Goal: Transaction & Acquisition: Purchase product/service

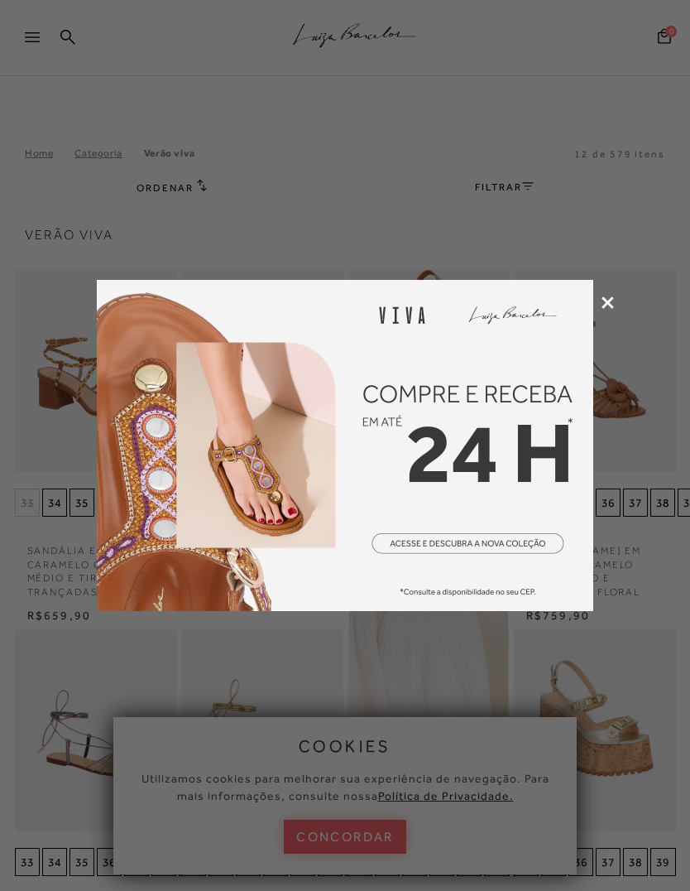
click at [448, 522] on img at bounding box center [345, 445] width 497 height 331
click at [609, 290] on div at bounding box center [345, 445] width 690 height 891
click at [624, 300] on div at bounding box center [345, 445] width 690 height 891
click at [613, 293] on div at bounding box center [345, 445] width 690 height 891
click at [611, 298] on icon at bounding box center [608, 302] width 12 height 12
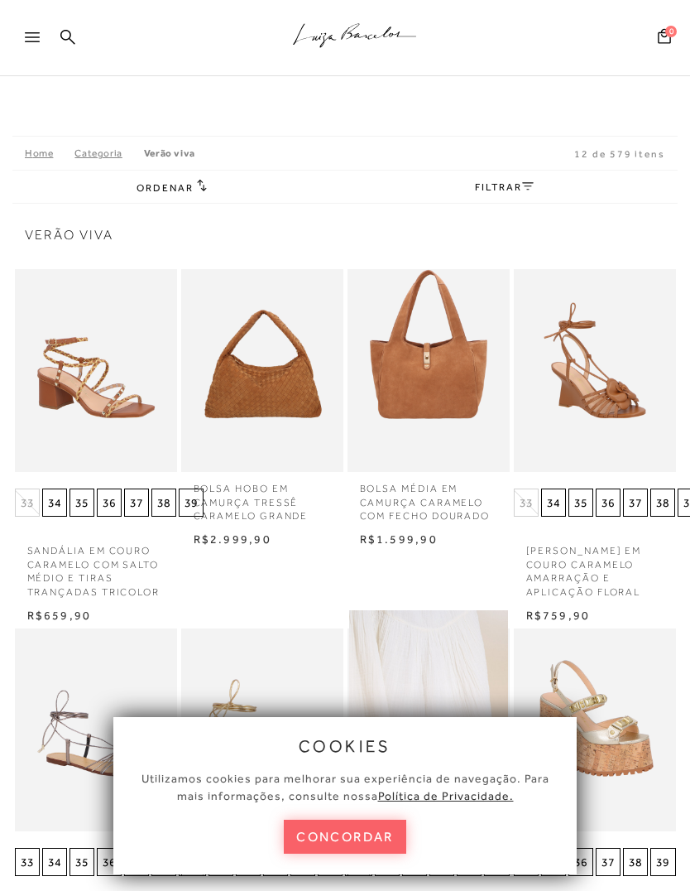
click at [608, 307] on img at bounding box center [595, 370] width 159 height 238
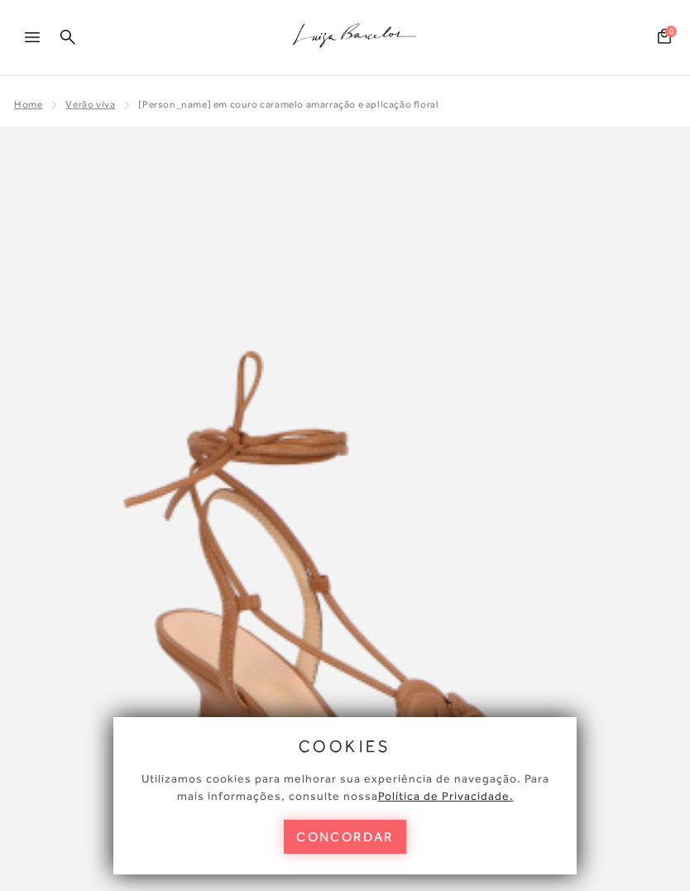
click at [364, 821] on button "concordar" at bounding box center [345, 837] width 123 height 34
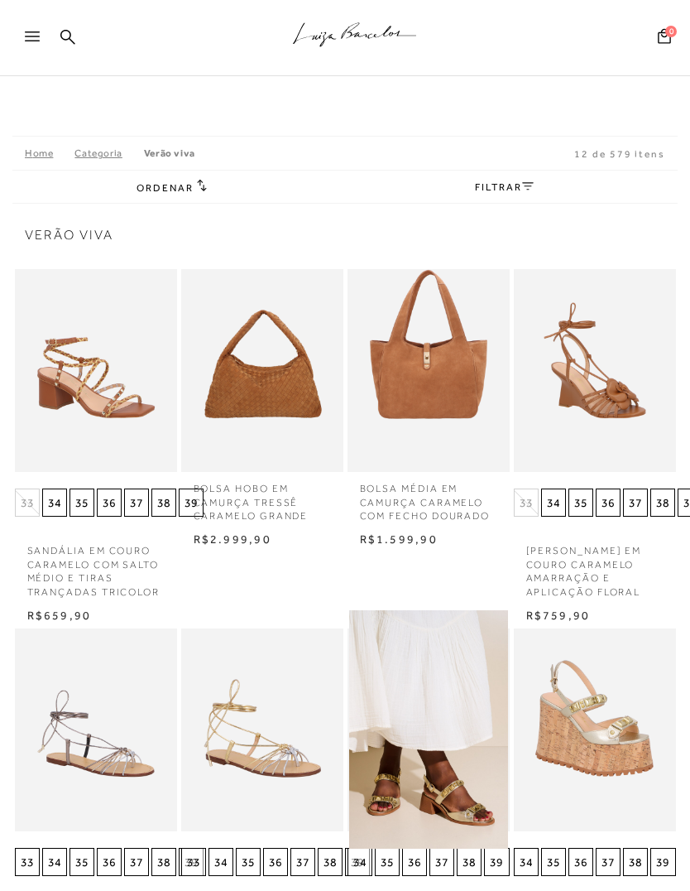
scroll to position [1, 0]
click at [33, 37] on icon at bounding box center [32, 36] width 15 height 10
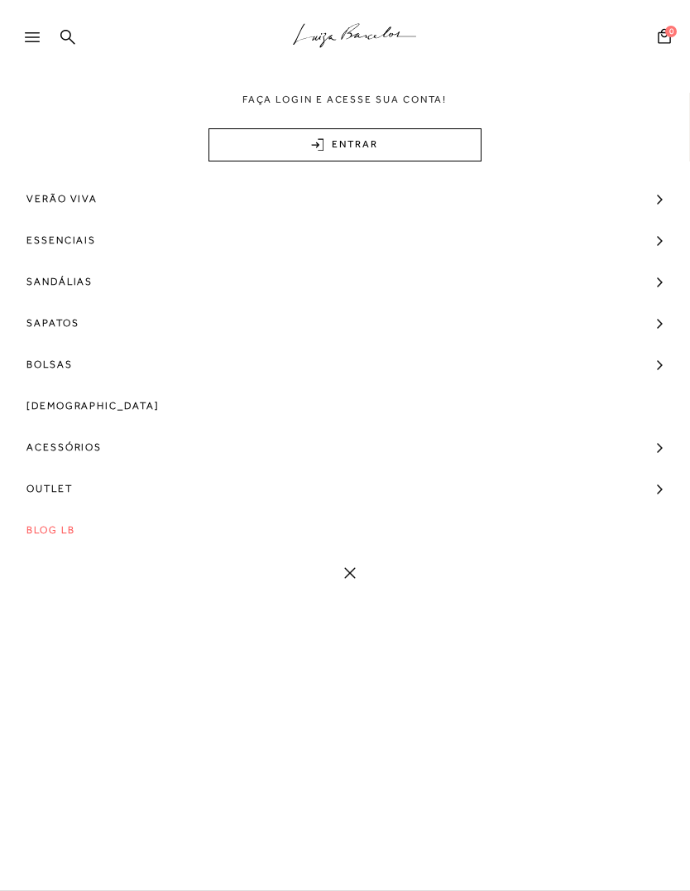
scroll to position [0, 0]
click at [35, 42] on div at bounding box center [40, 42] width 30 height 25
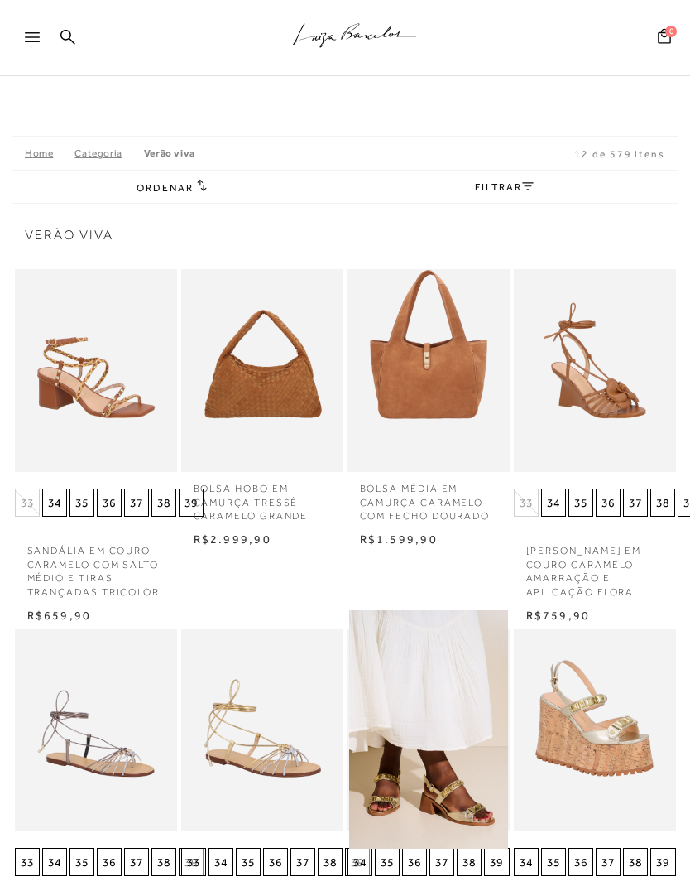
click at [43, 46] on div at bounding box center [40, 42] width 30 height 25
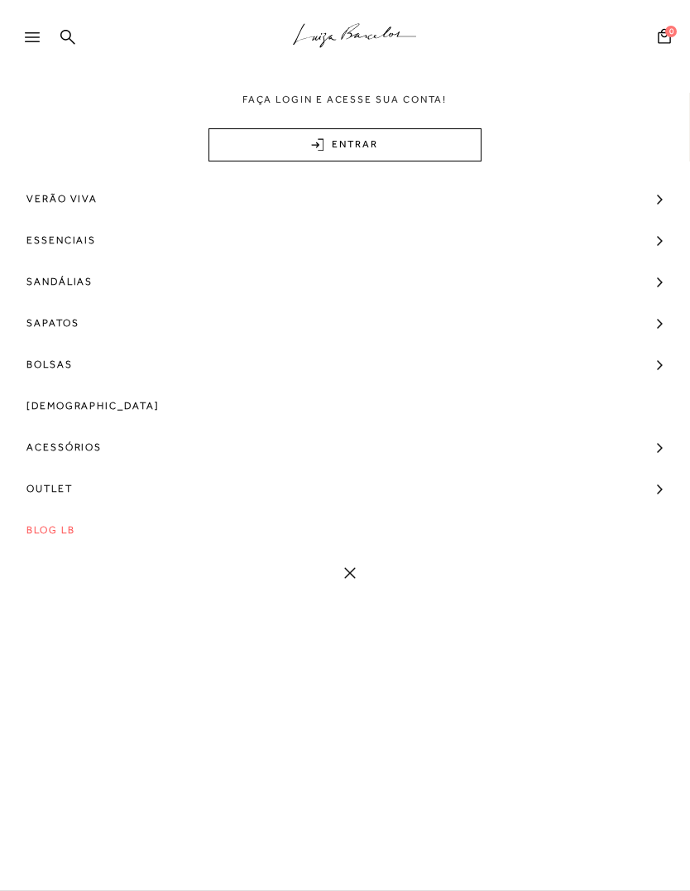
click at [101, 276] on link "Sandálias" at bounding box center [345, 281] width 690 height 41
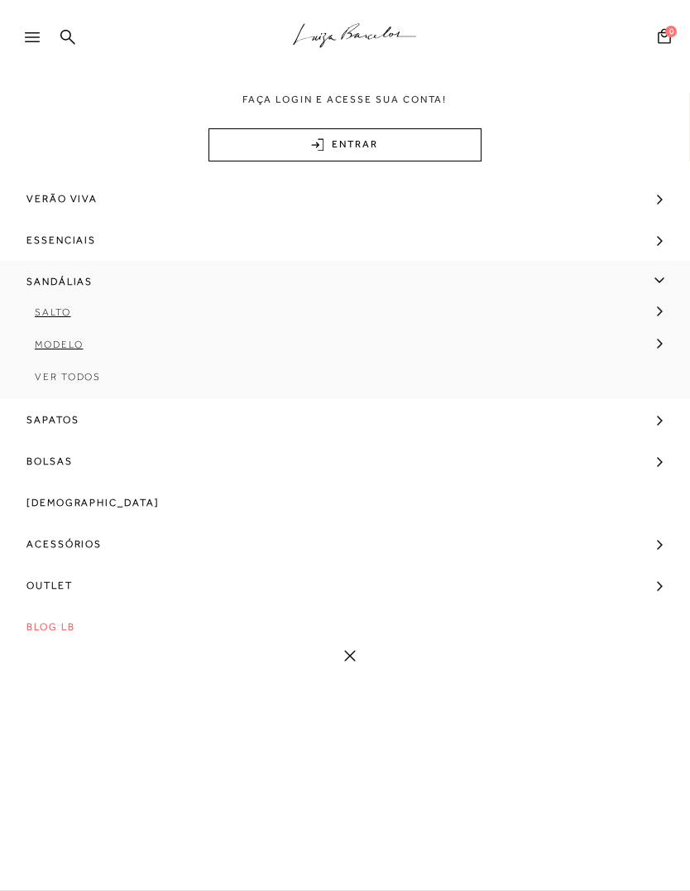
click at [55, 311] on span "Salto" at bounding box center [53, 312] width 36 height 12
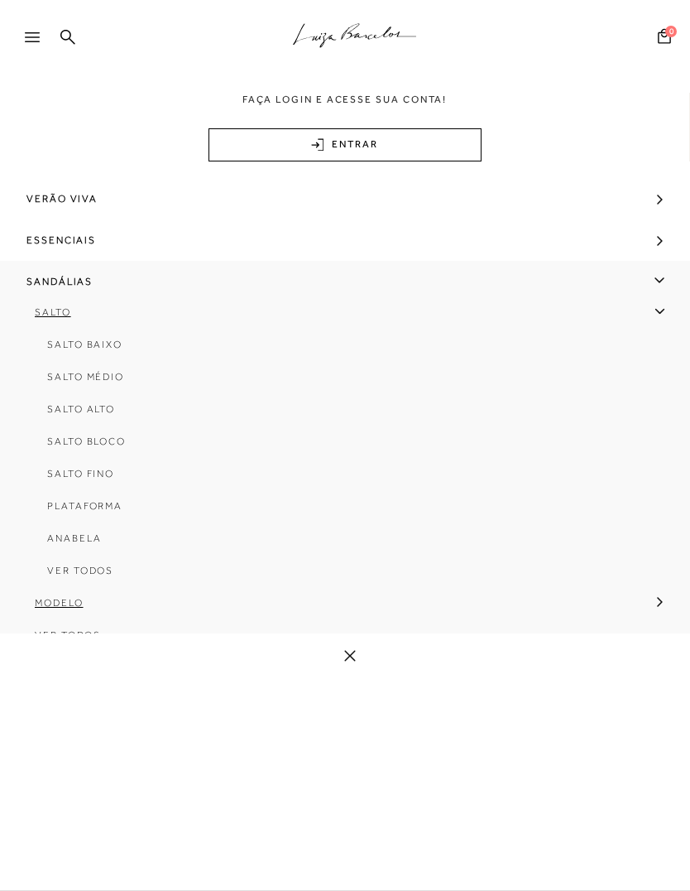
click at [104, 571] on span "Ver Todos" at bounding box center [80, 571] width 66 height 12
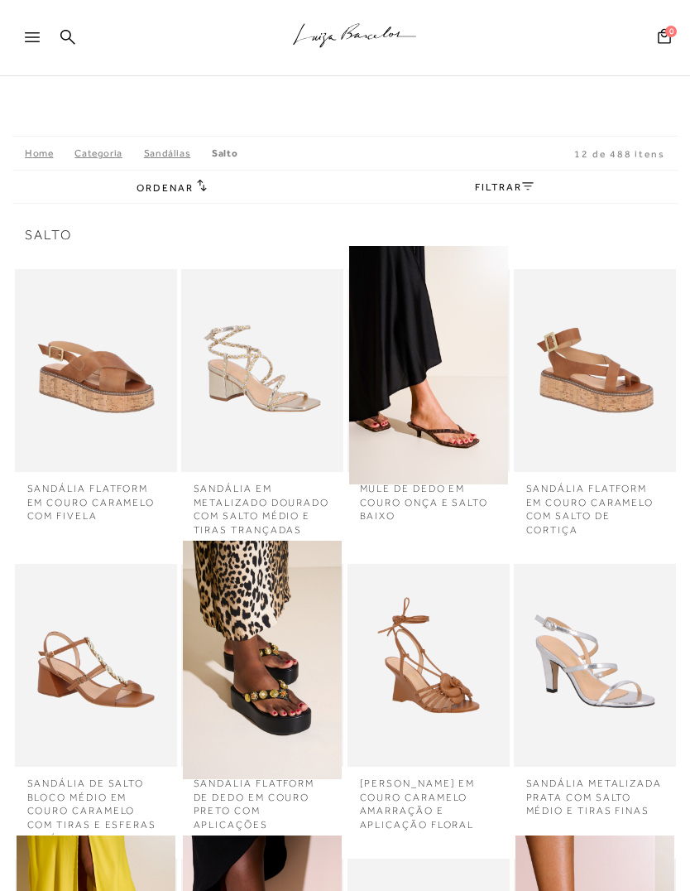
click at [500, 182] on link "FILTRAR" at bounding box center [504, 187] width 58 height 12
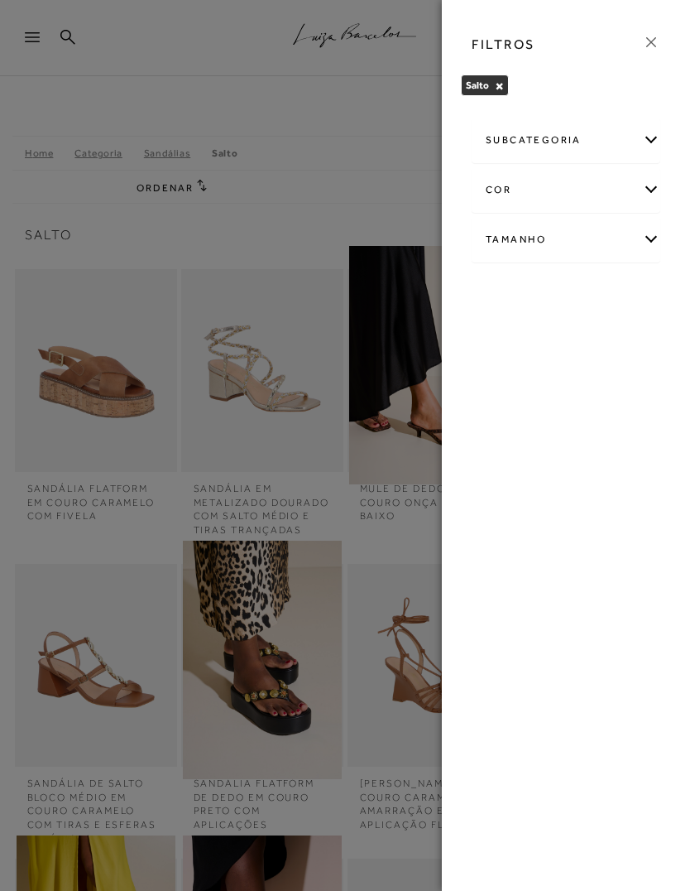
click at [566, 186] on div "cor" at bounding box center [566, 190] width 187 height 44
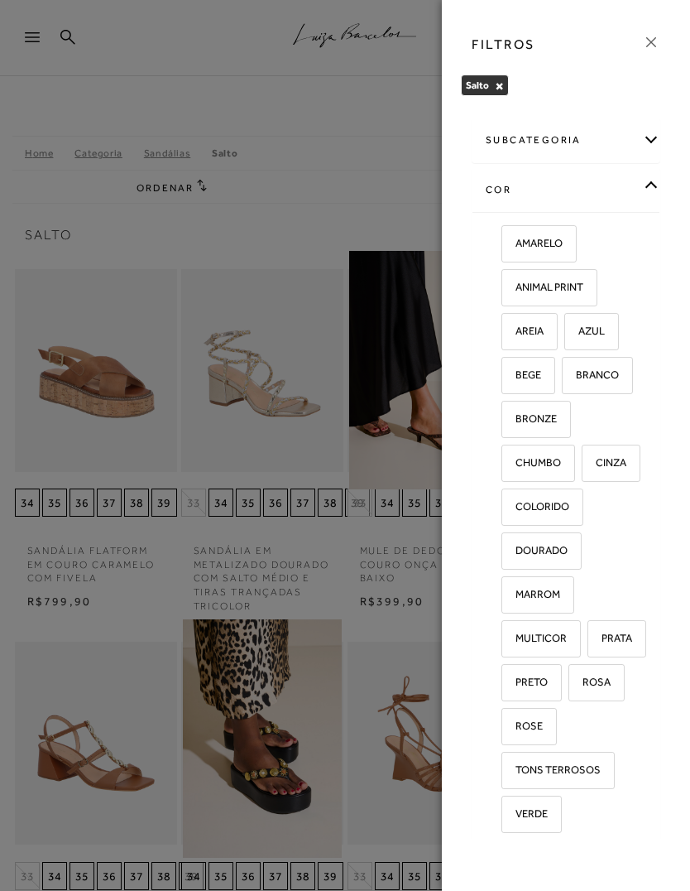
click at [627, 645] on label "PRATA" at bounding box center [617, 639] width 57 height 36
click at [602, 645] on input "PRATA" at bounding box center [593, 640] width 17 height 17
checkbox input "true"
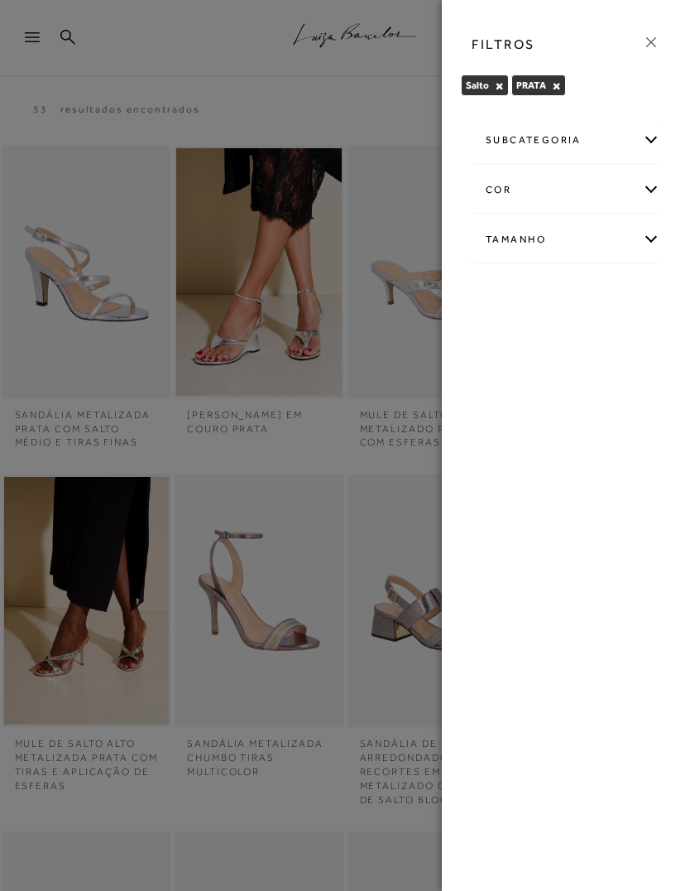
click at [648, 41] on icon at bounding box center [651, 42] width 18 height 18
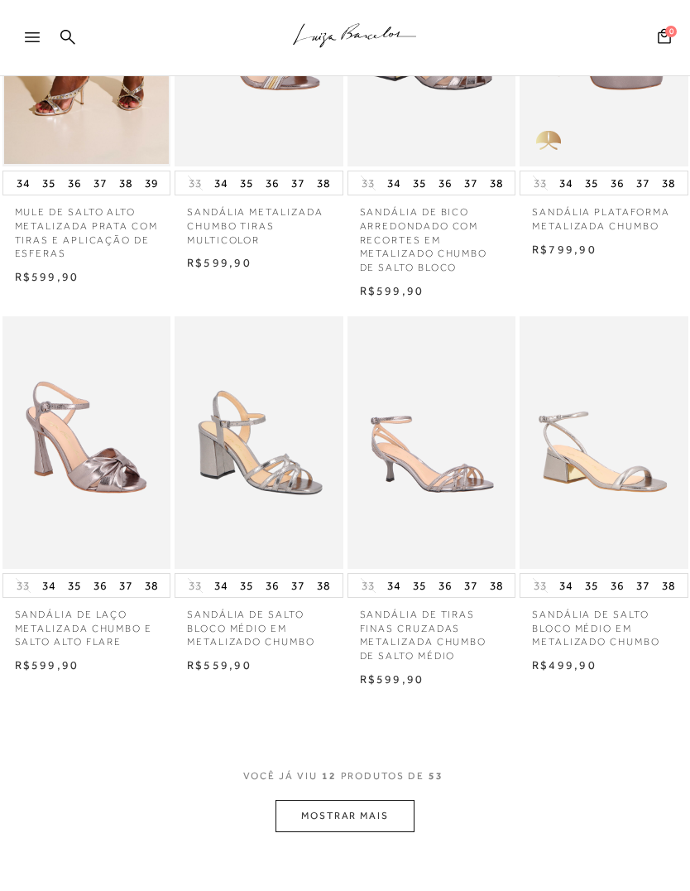
scroll to position [618, 0]
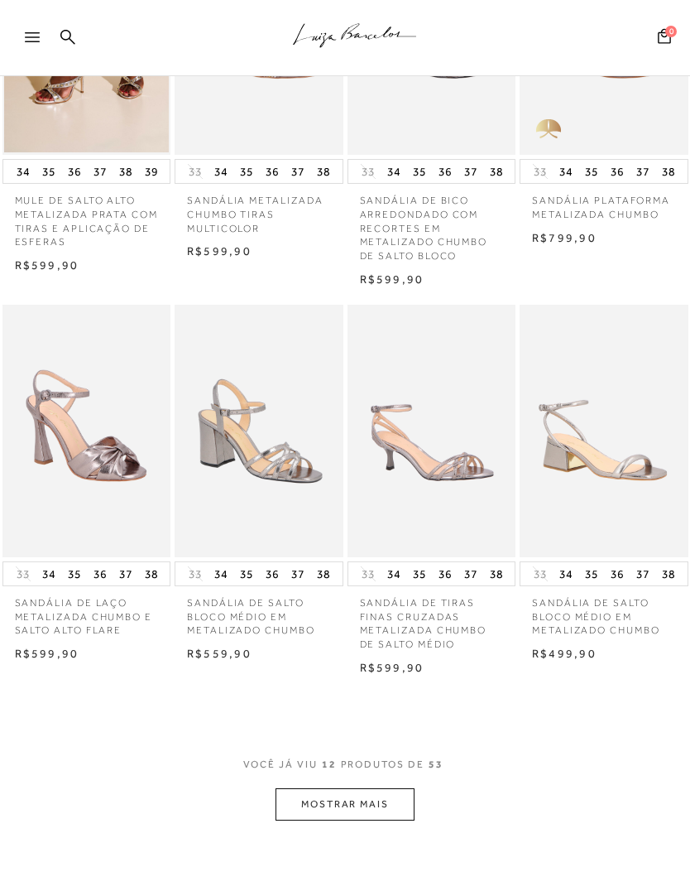
click at [388, 791] on button "MOSTRAR MAIS" at bounding box center [345, 804] width 139 height 32
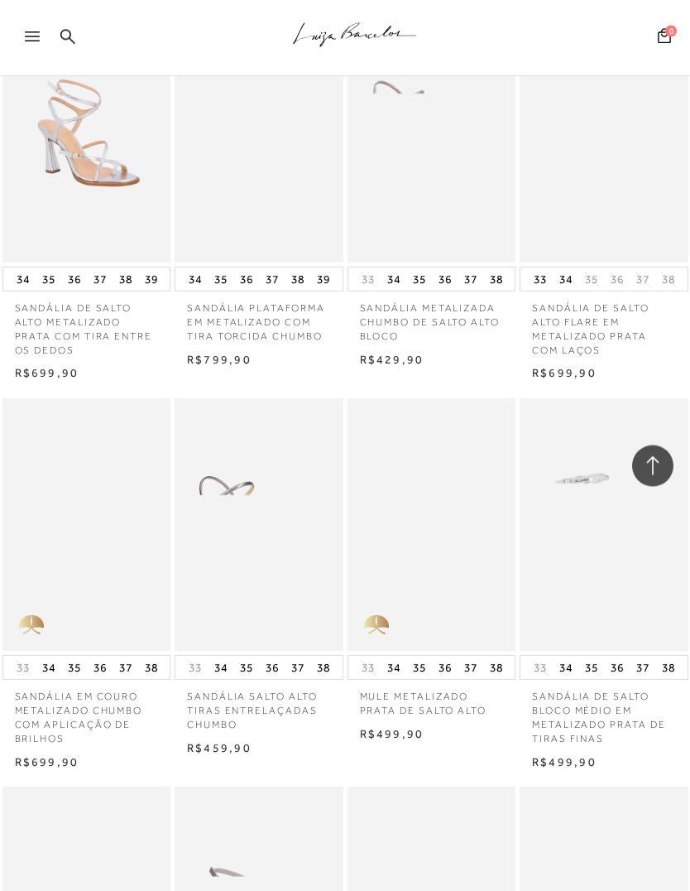
scroll to position [1632, 0]
